Goal: Task Accomplishment & Management: Use online tool/utility

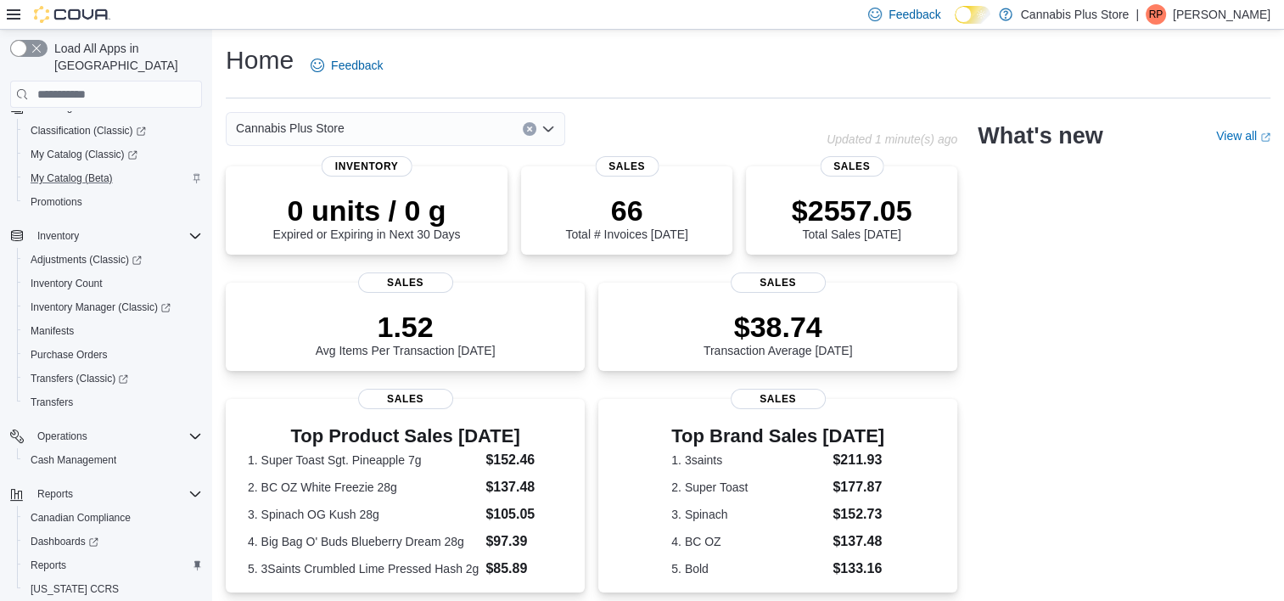
scroll to position [231, 0]
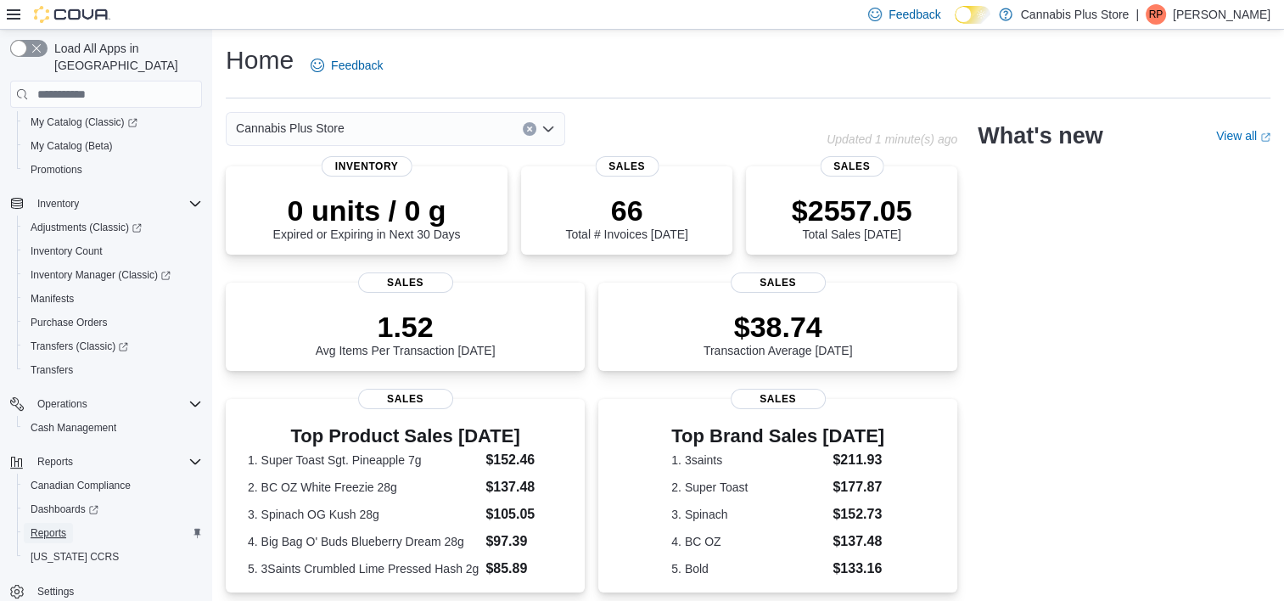
click at [51, 526] on span "Reports" at bounding box center [49, 533] width 36 height 14
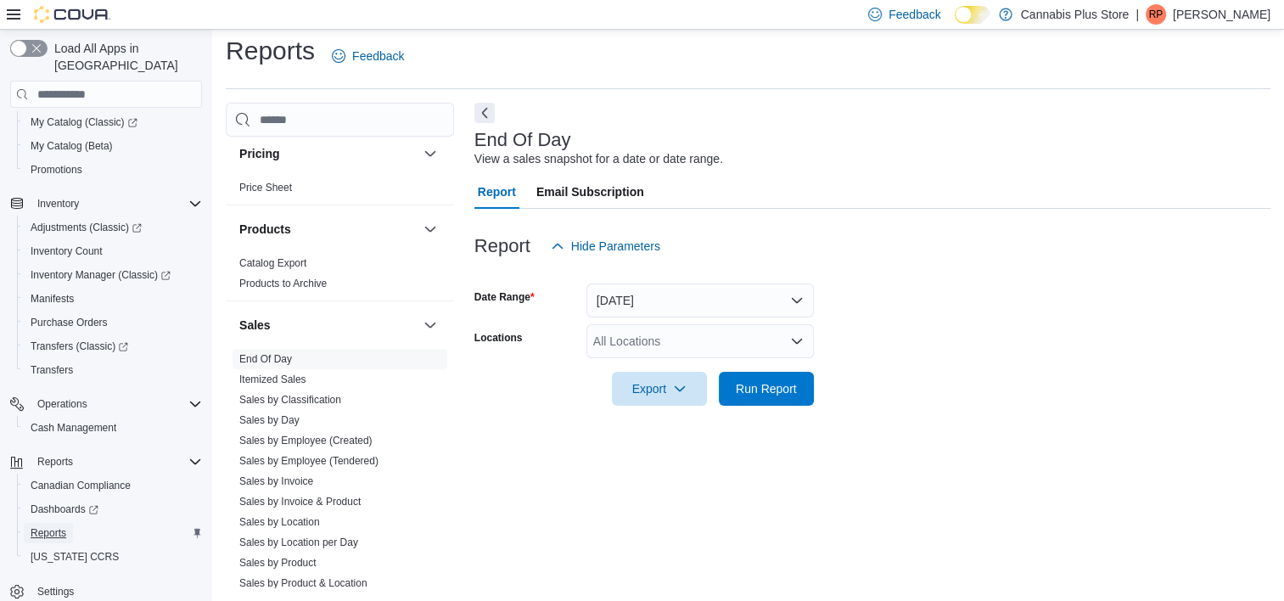
scroll to position [1103, 0]
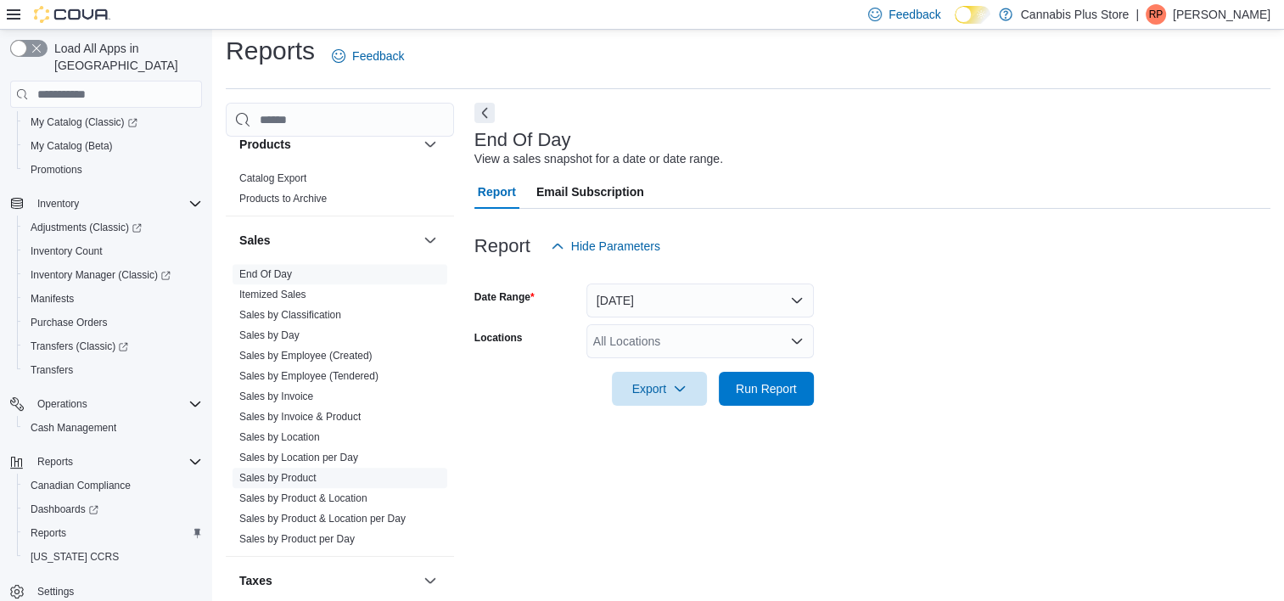
click at [307, 472] on link "Sales by Product" at bounding box center [277, 478] width 77 height 12
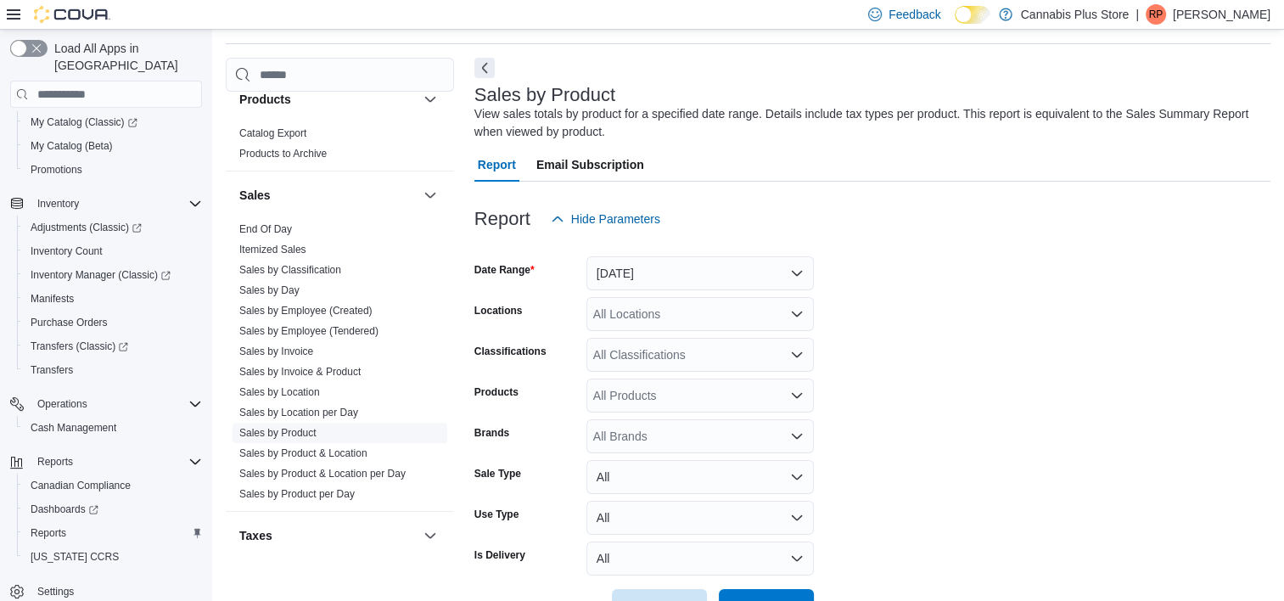
scroll to position [57, 0]
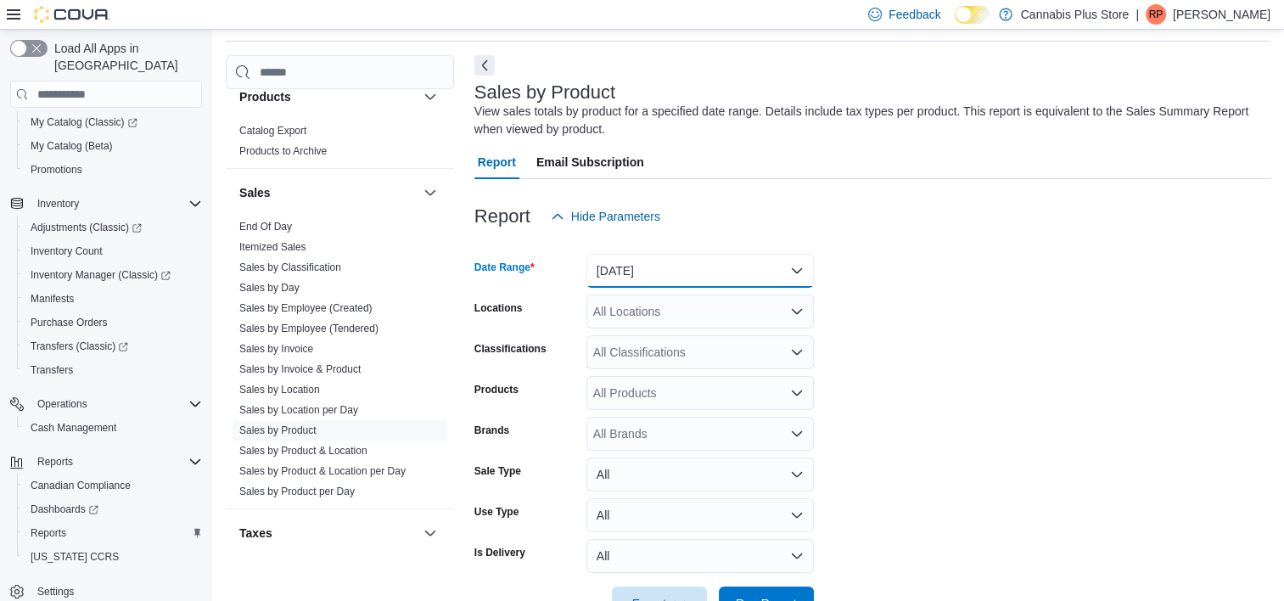
click at [794, 260] on button "Yesterday" at bounding box center [699, 271] width 227 height 34
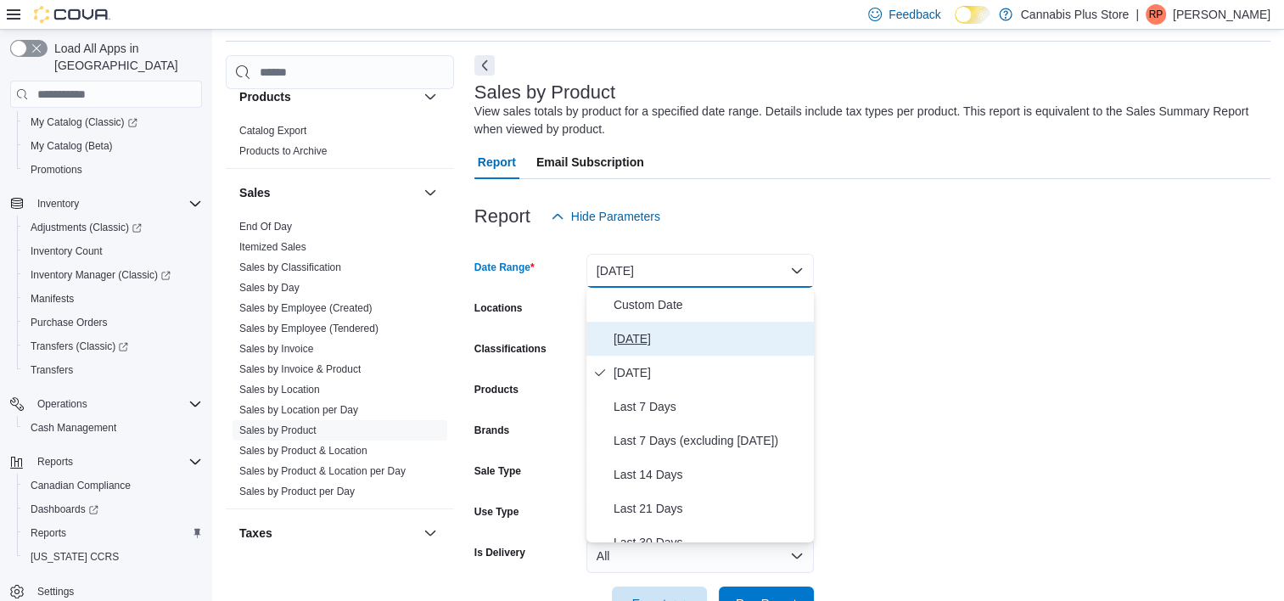
click at [625, 329] on span "Today" at bounding box center [709, 338] width 193 height 20
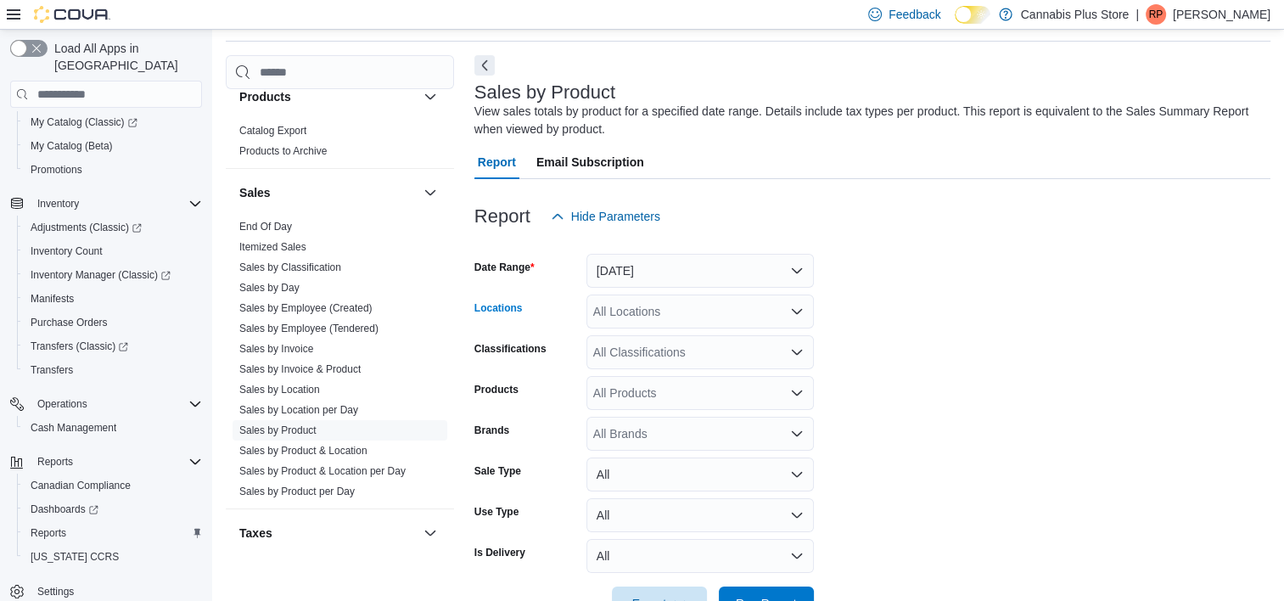
click at [796, 306] on icon "Open list of options" at bounding box center [797, 312] width 14 height 14
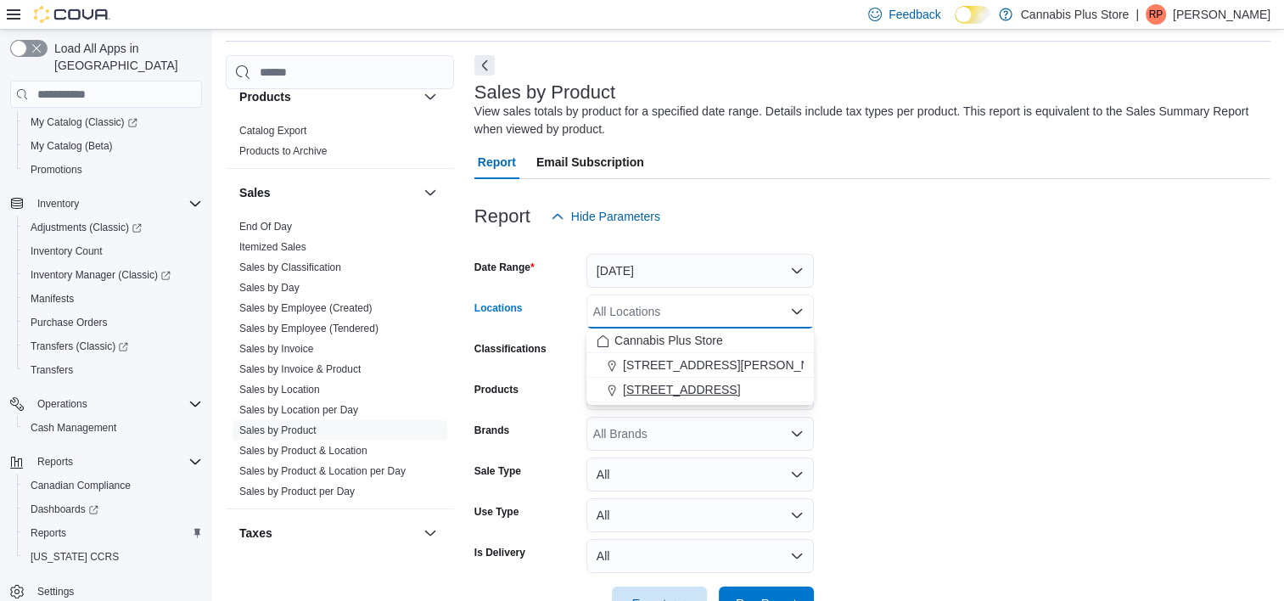
click at [678, 384] on span "89 Cumberland St N." at bounding box center [681, 389] width 117 height 17
click at [893, 318] on form "Date Range Today Locations 89 Cumberland St N. Combo box. Selected. 89 Cumberla…" at bounding box center [872, 426] width 796 height 387
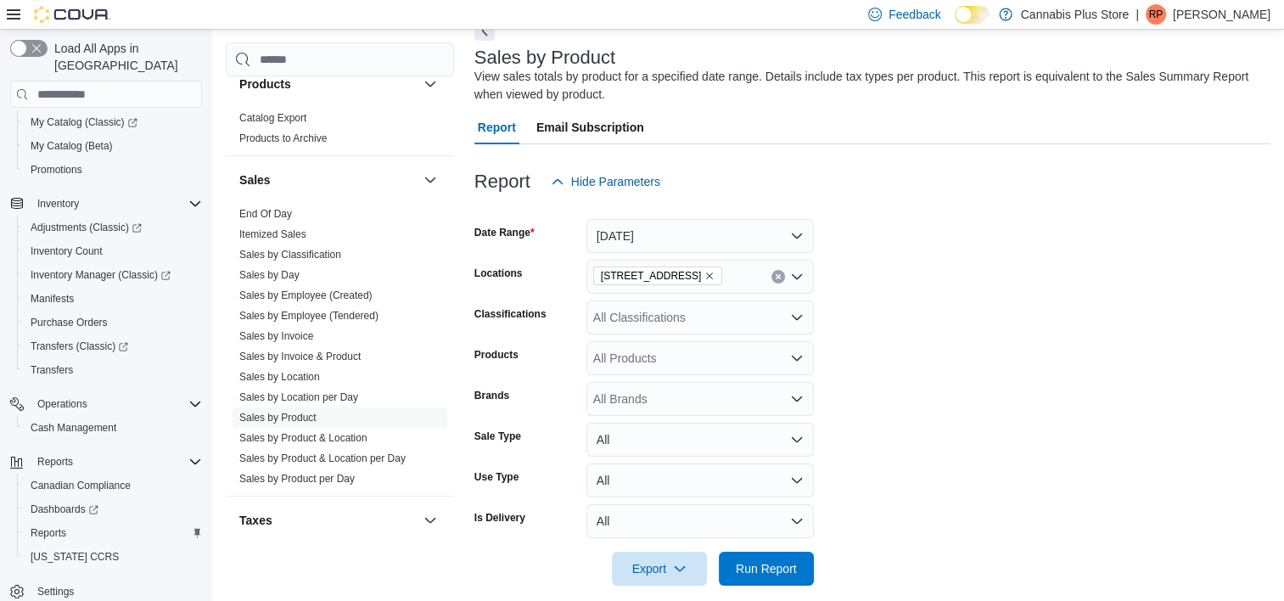
scroll to position [110, 0]
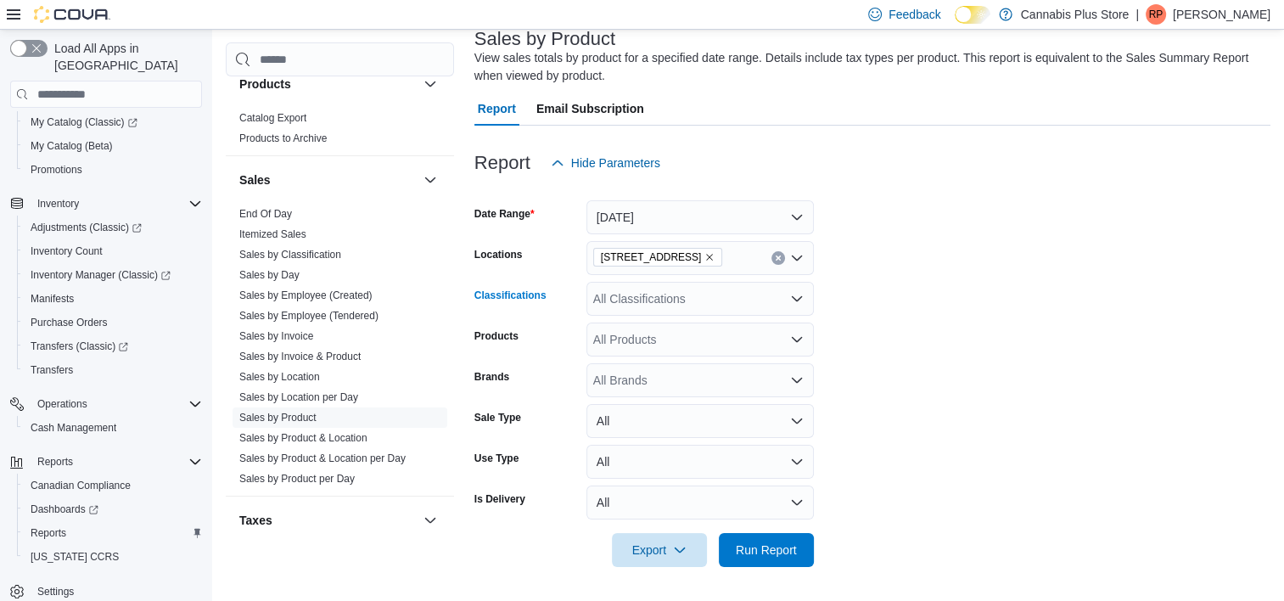
click at [792, 294] on icon "Open list of options" at bounding box center [797, 299] width 14 height 14
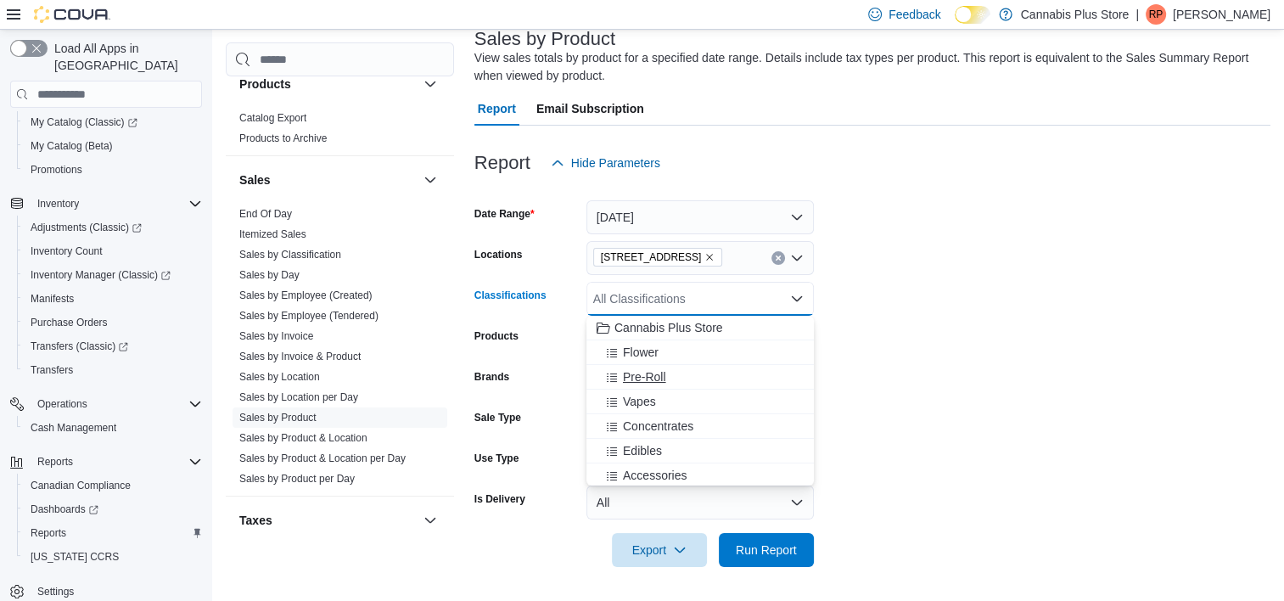
click at [652, 371] on span "Pre-Roll" at bounding box center [644, 376] width 43 height 17
click at [892, 345] on form "Date Range Today Locations 89 Cumberland St N. Classifications Pre-Roll Combo b…" at bounding box center [872, 373] width 796 height 387
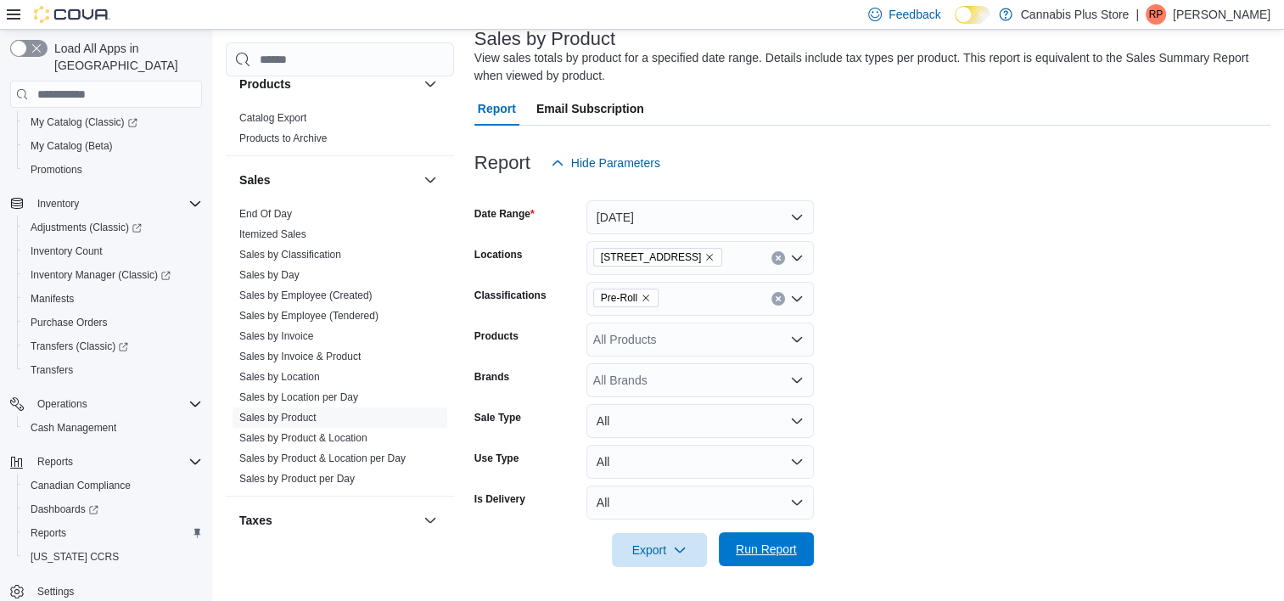
click at [753, 543] on span "Run Report" at bounding box center [766, 548] width 61 height 17
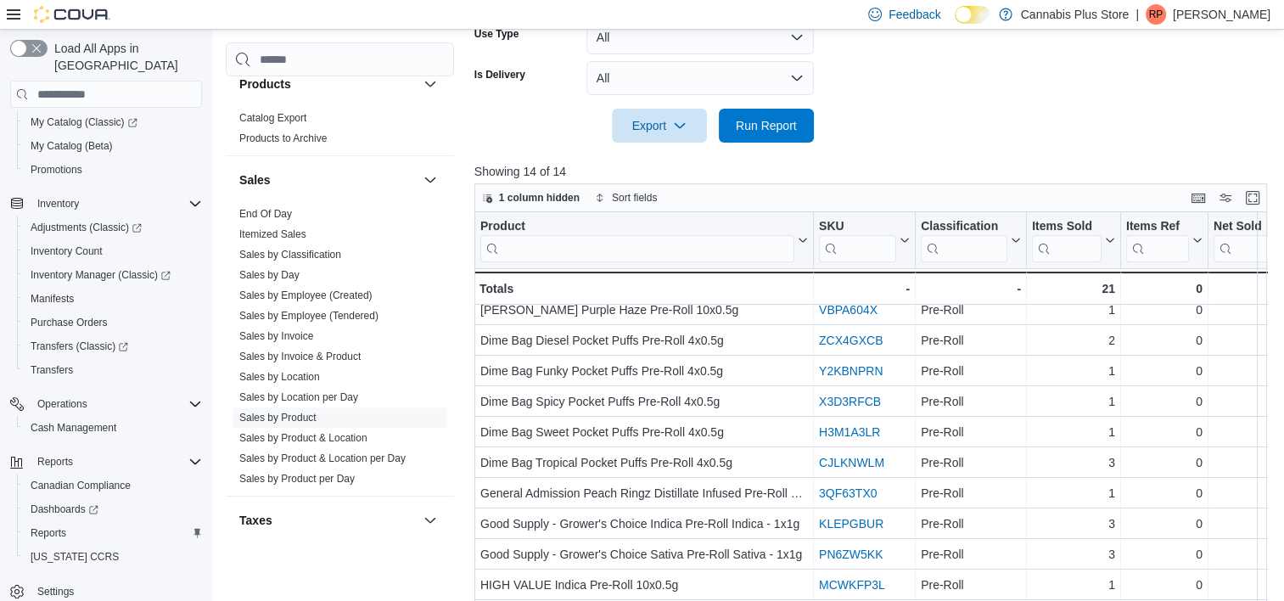
scroll to position [77, 0]
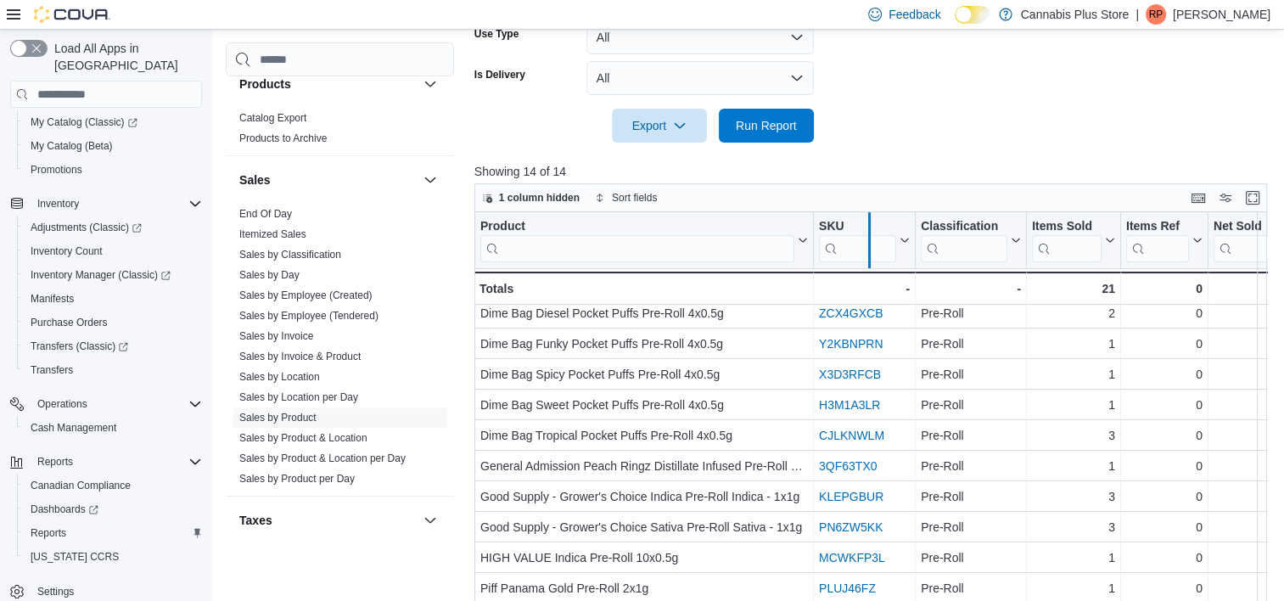
drag, startPoint x: 813, startPoint y: 259, endPoint x: 869, endPoint y: 262, distance: 56.1
click at [869, 262] on div at bounding box center [869, 240] width 14 height 56
